Goal: Complete application form

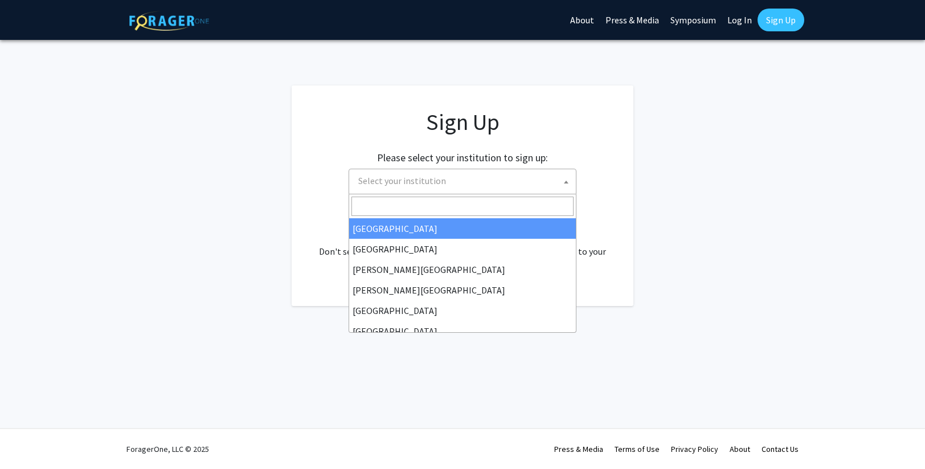
click at [510, 178] on span "Select your institution" at bounding box center [465, 180] width 222 height 23
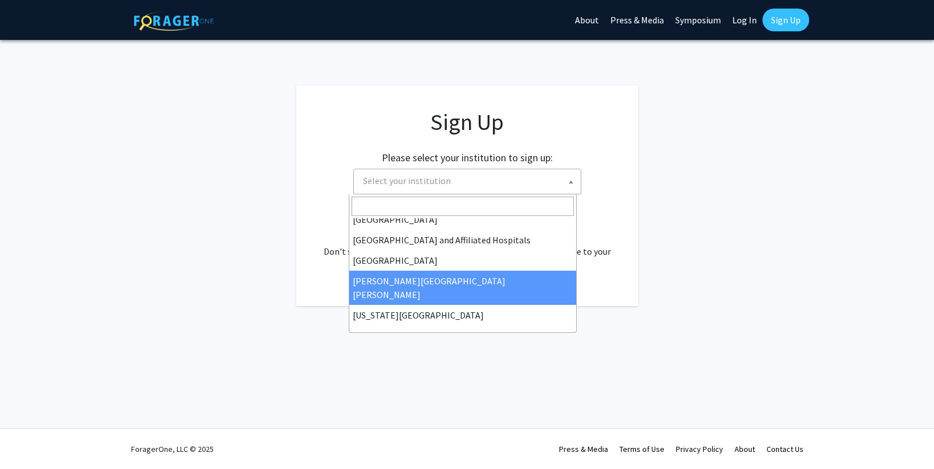
scroll to position [172, 0]
select select "1"
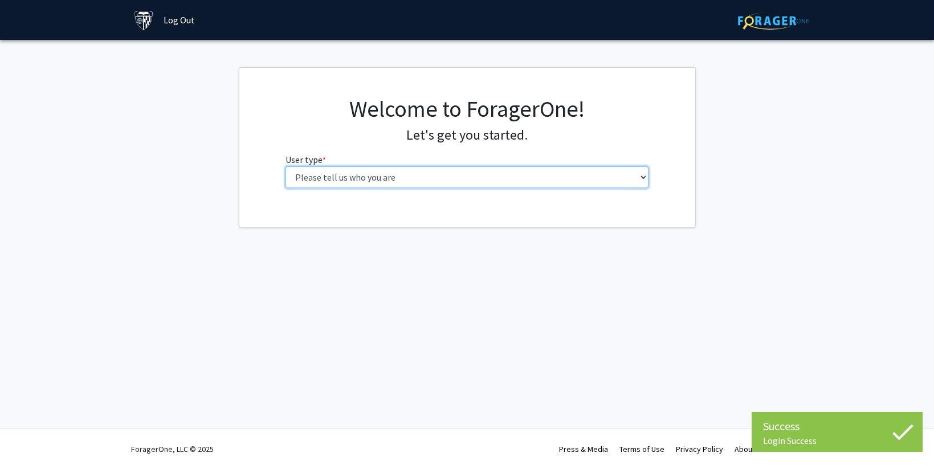
click at [644, 179] on select "Please tell us who you are Undergraduate Student Master's Student Doctoral Cand…" at bounding box center [466, 177] width 363 height 22
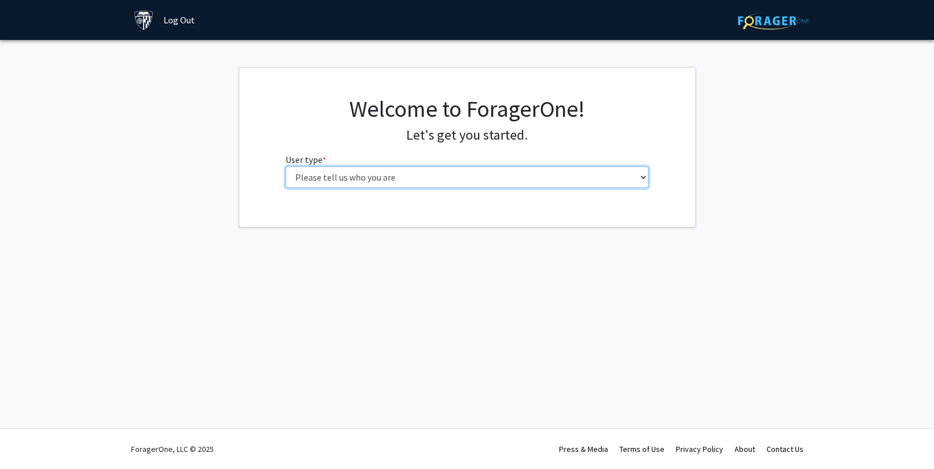
select select "3: doc"
click at [285, 166] on select "Please tell us who you are Undergraduate Student Master's Student Doctoral Cand…" at bounding box center [466, 177] width 363 height 22
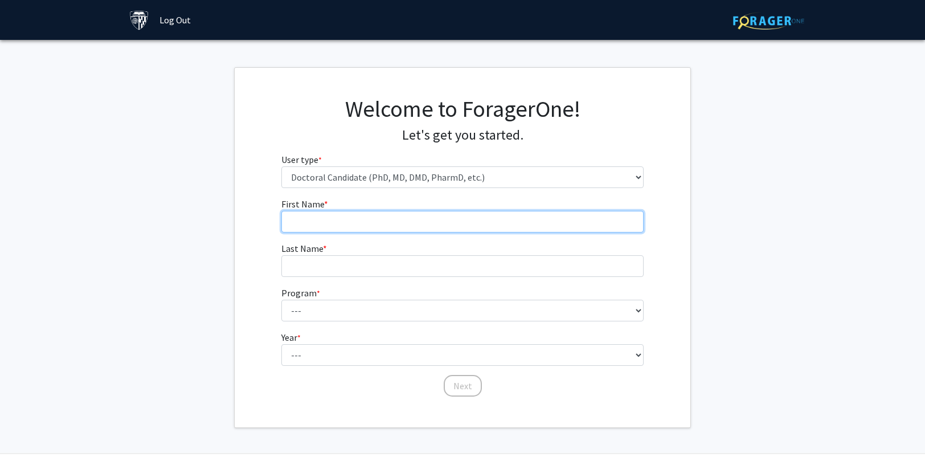
click at [309, 225] on input "First Name * required" at bounding box center [462, 222] width 363 height 22
type input "Kim"
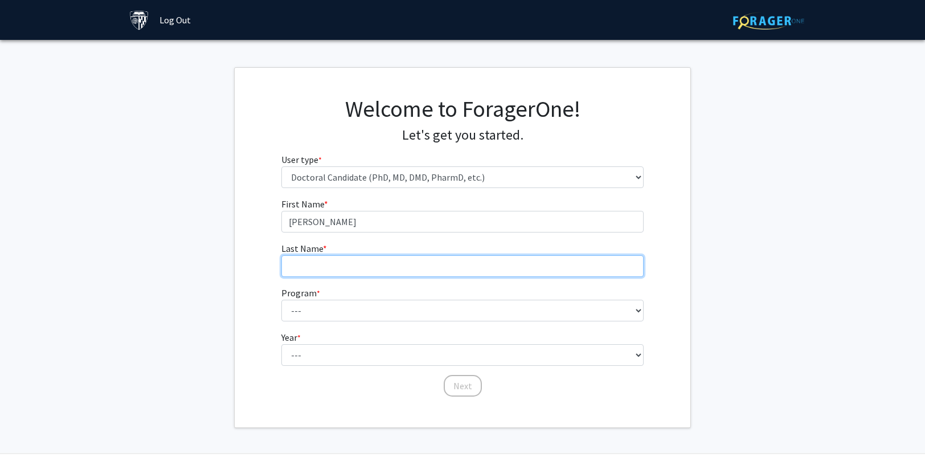
type input "Kern"
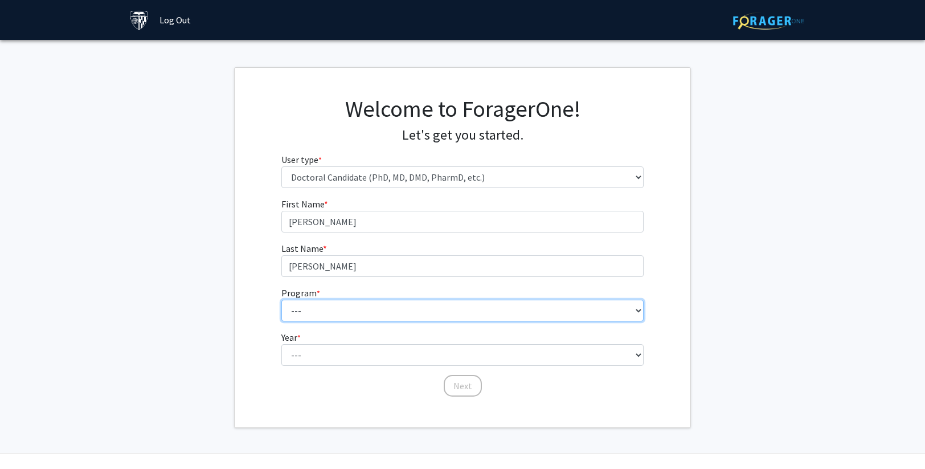
click at [328, 307] on select "--- Adult-Gerontological Acute Care Nurse Practitioner Adult-Gerontological Cri…" at bounding box center [462, 311] width 363 height 22
select select "27: 30"
click at [281, 300] on select "--- Adult-Gerontological Acute Care Nurse Practitioner Adult-Gerontological Cri…" at bounding box center [462, 311] width 363 height 22
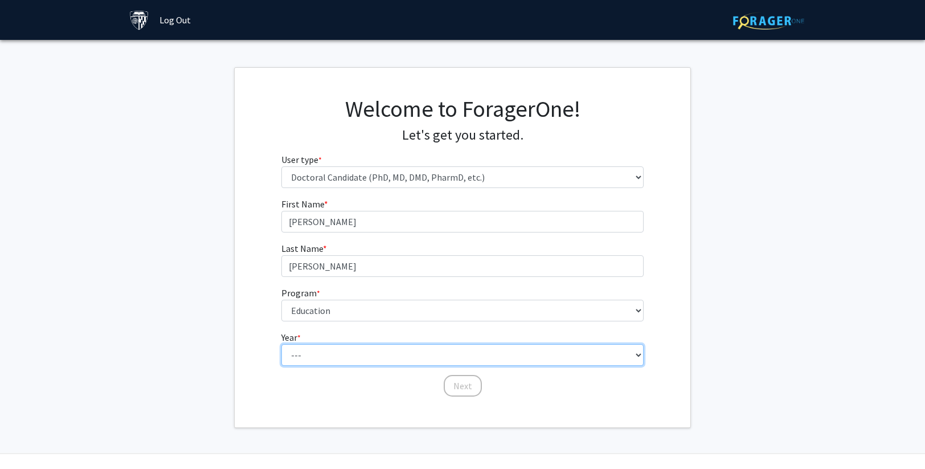
click at [332, 357] on select "--- First Year Second Year Third Year Fourth Year Fifth Year Sixth Year Seventh…" at bounding box center [462, 355] width 363 height 22
select select "4: fourth_year"
click at [281, 344] on select "--- First Year Second Year Third Year Fourth Year Fifth Year Sixth Year Seventh…" at bounding box center [462, 355] width 363 height 22
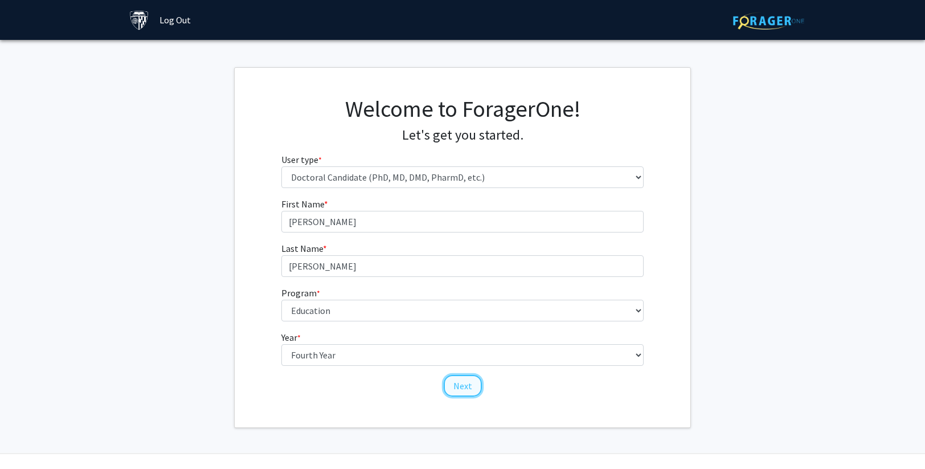
click at [474, 387] on button "Next" at bounding box center [463, 386] width 38 height 22
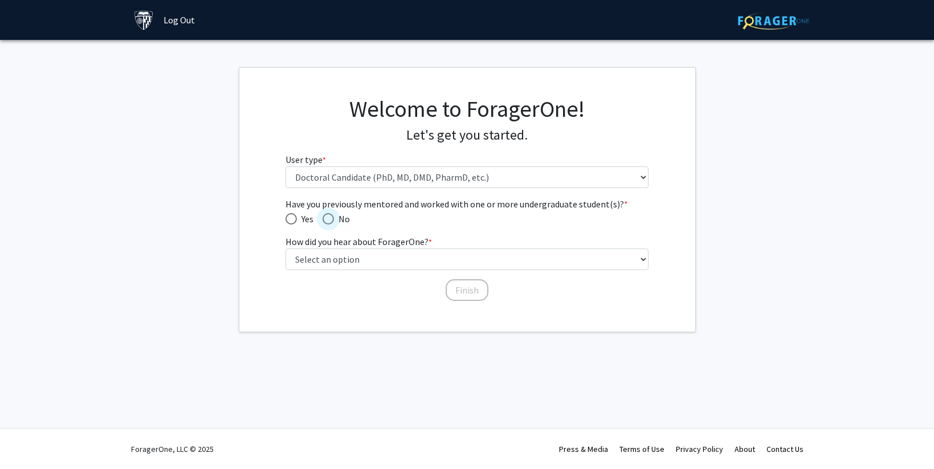
click at [330, 220] on span "Have you previously mentored and worked with one or more undergraduate student(…" at bounding box center [327, 218] width 11 height 11
click at [330, 220] on input "No" at bounding box center [327, 218] width 11 height 11
radio input "true"
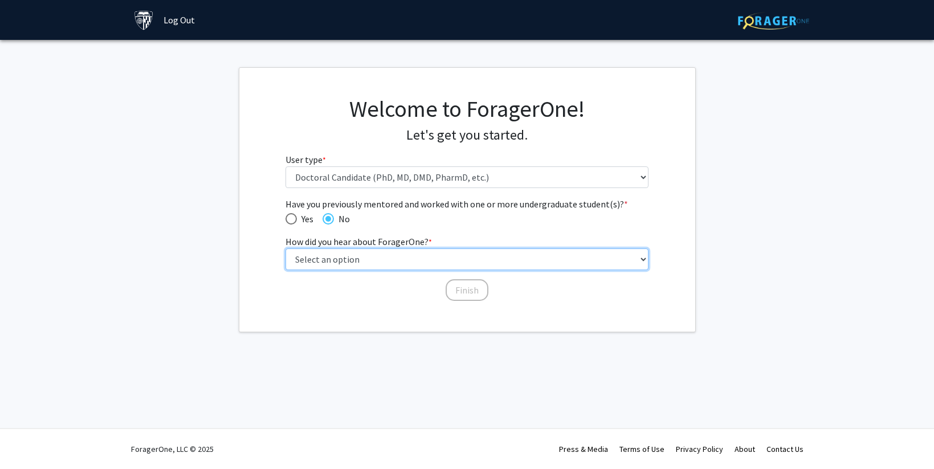
click at [335, 265] on select "Select an option Peer/student recommendation Faculty/staff recommendation Unive…" at bounding box center [466, 259] width 363 height 22
select select "3: university_website"
click at [285, 248] on select "Select an option Peer/student recommendation Faculty/staff recommendation Unive…" at bounding box center [466, 259] width 363 height 22
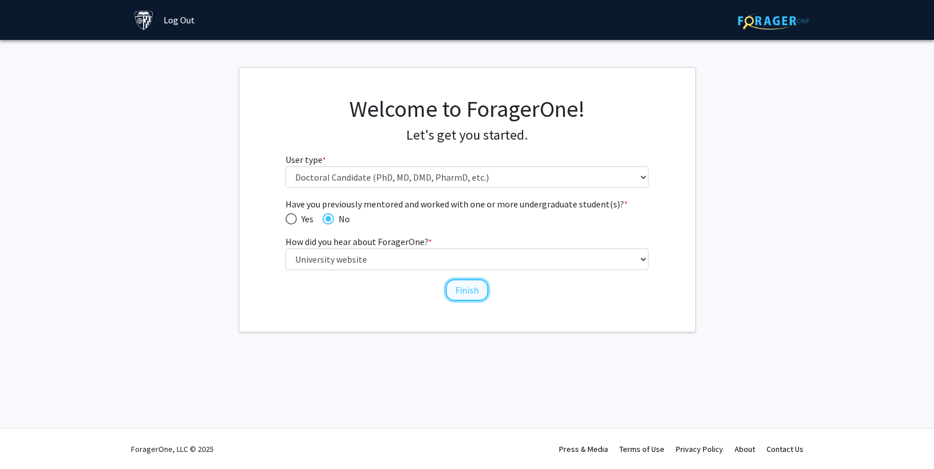
click at [468, 283] on button "Finish" at bounding box center [466, 290] width 43 height 22
